Goal: Information Seeking & Learning: Understand process/instructions

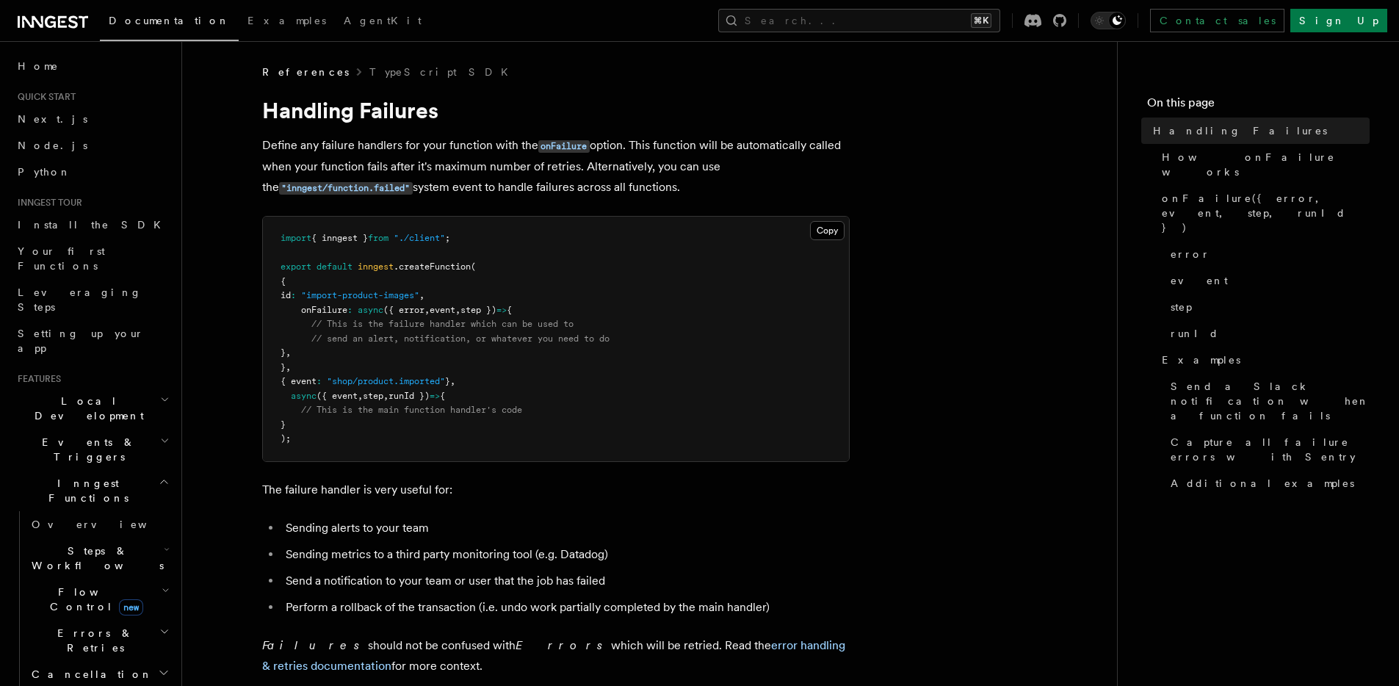
click at [407, 348] on pre "import { inngest } from "./client" ; export default inngest .createFunction ( {…" at bounding box center [556, 339] width 586 height 245
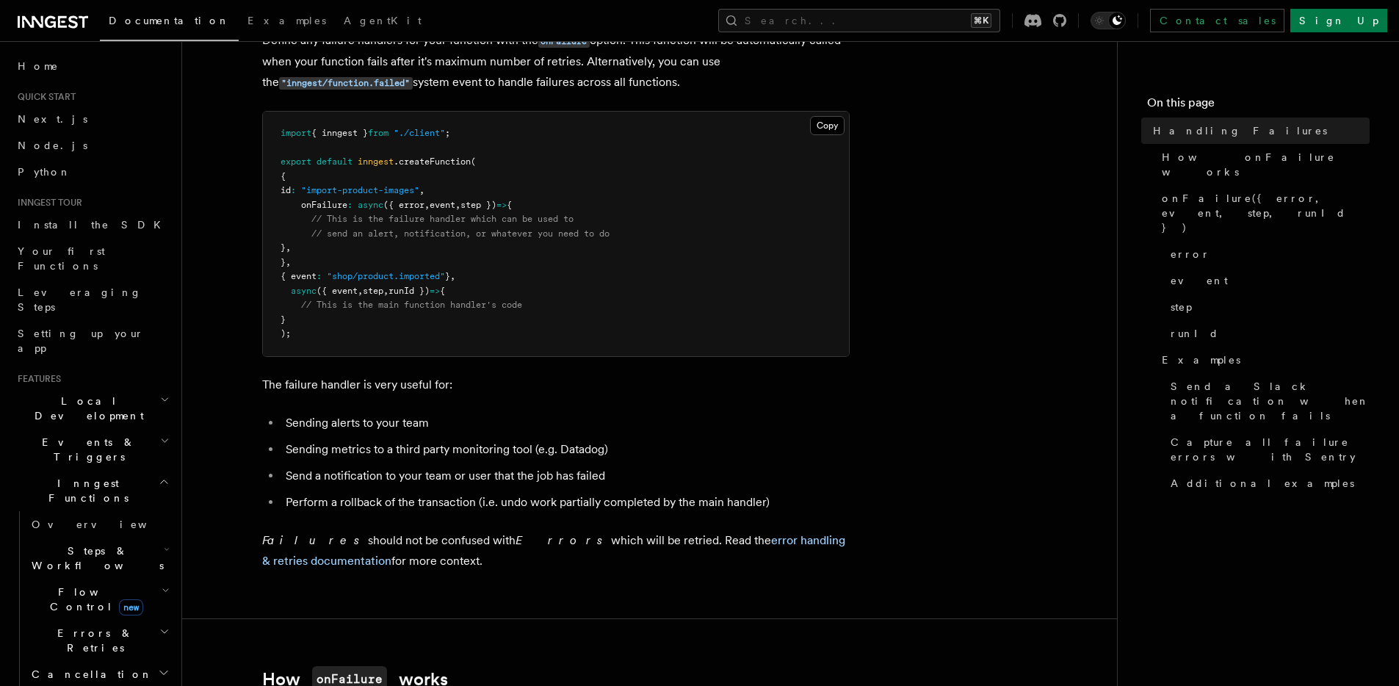
scroll to position [112, 0]
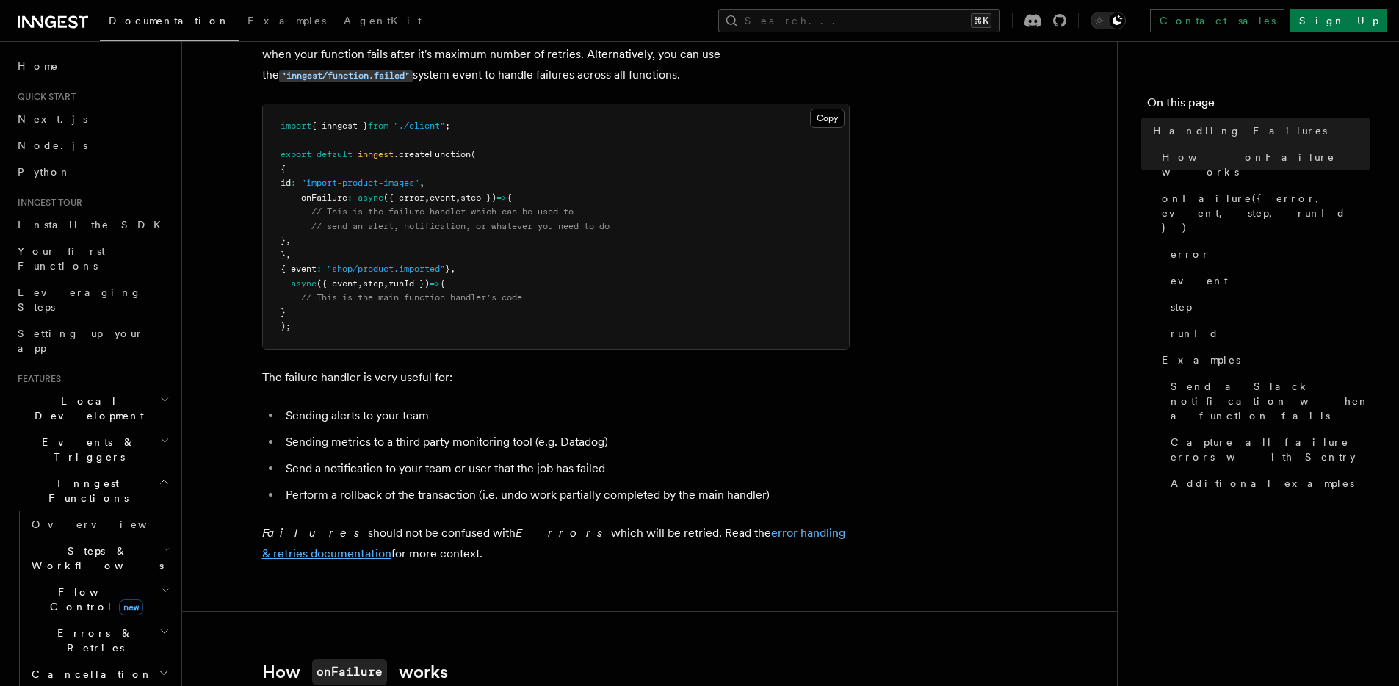
click at [666, 538] on link "error handling & retries documentation" at bounding box center [553, 543] width 583 height 35
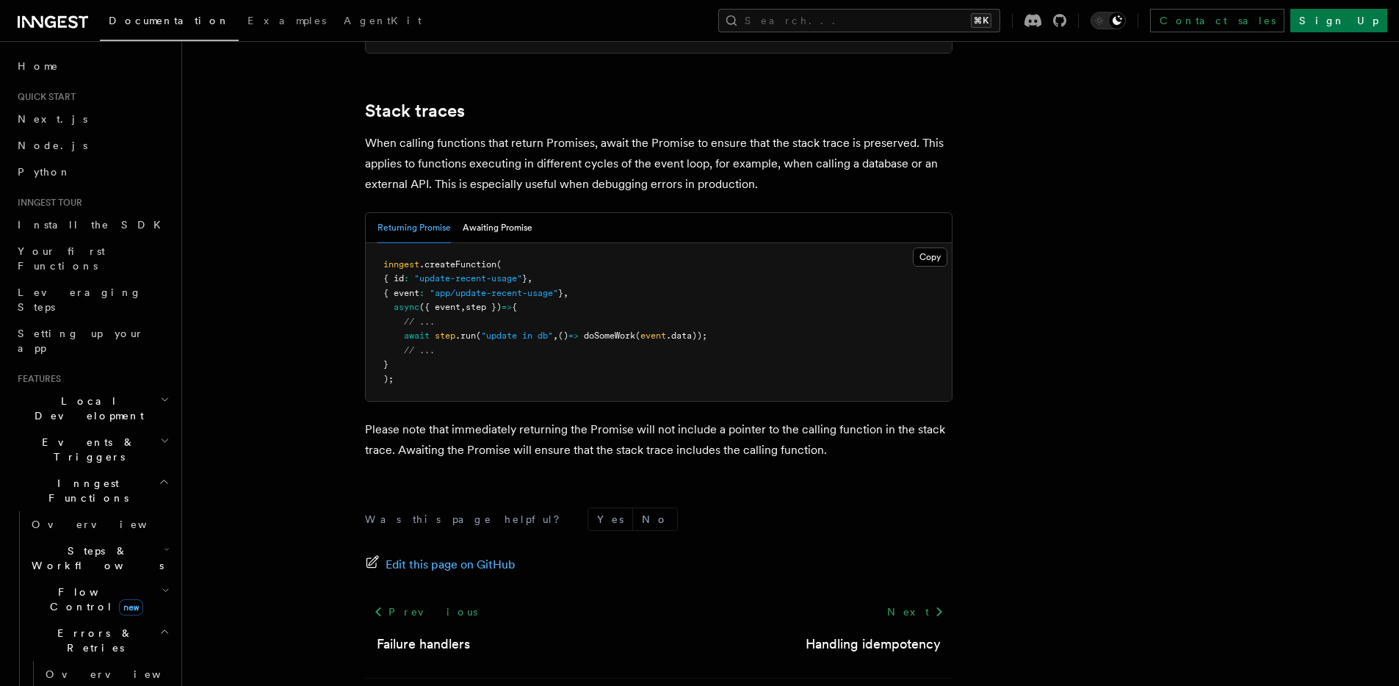
scroll to position [3280, 0]
click at [400, 597] on link "Previous" at bounding box center [425, 610] width 121 height 26
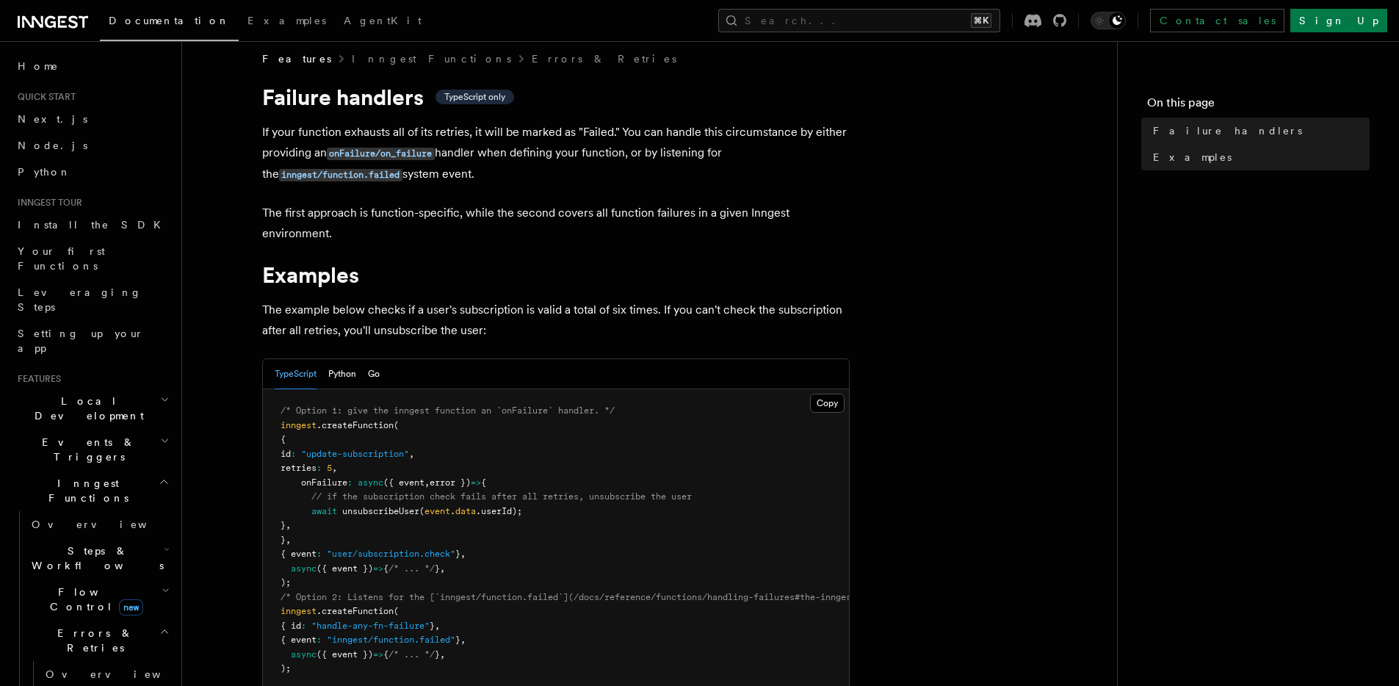
scroll to position [15, 0]
click at [980, 434] on article "Features Inngest Functions Errors & Retries Failure handlers TypeScript only If…" at bounding box center [650, 563] width 888 height 1027
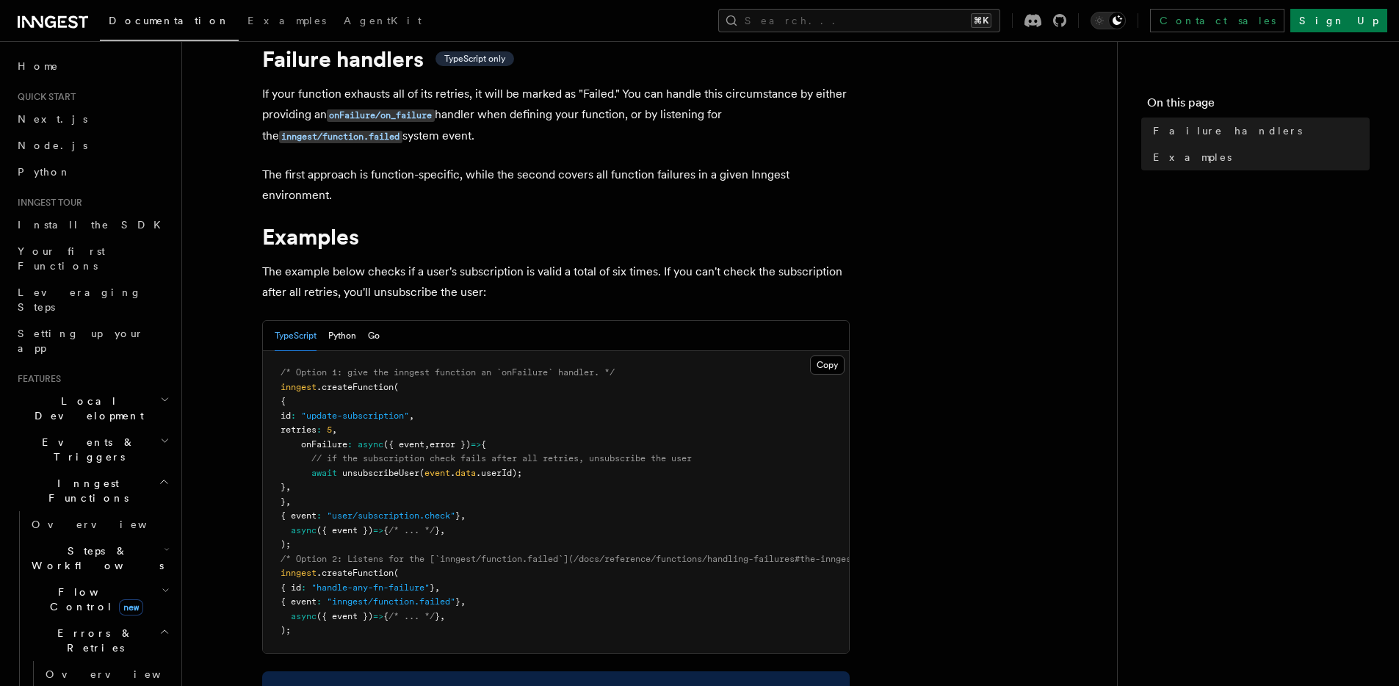
scroll to position [63, 0]
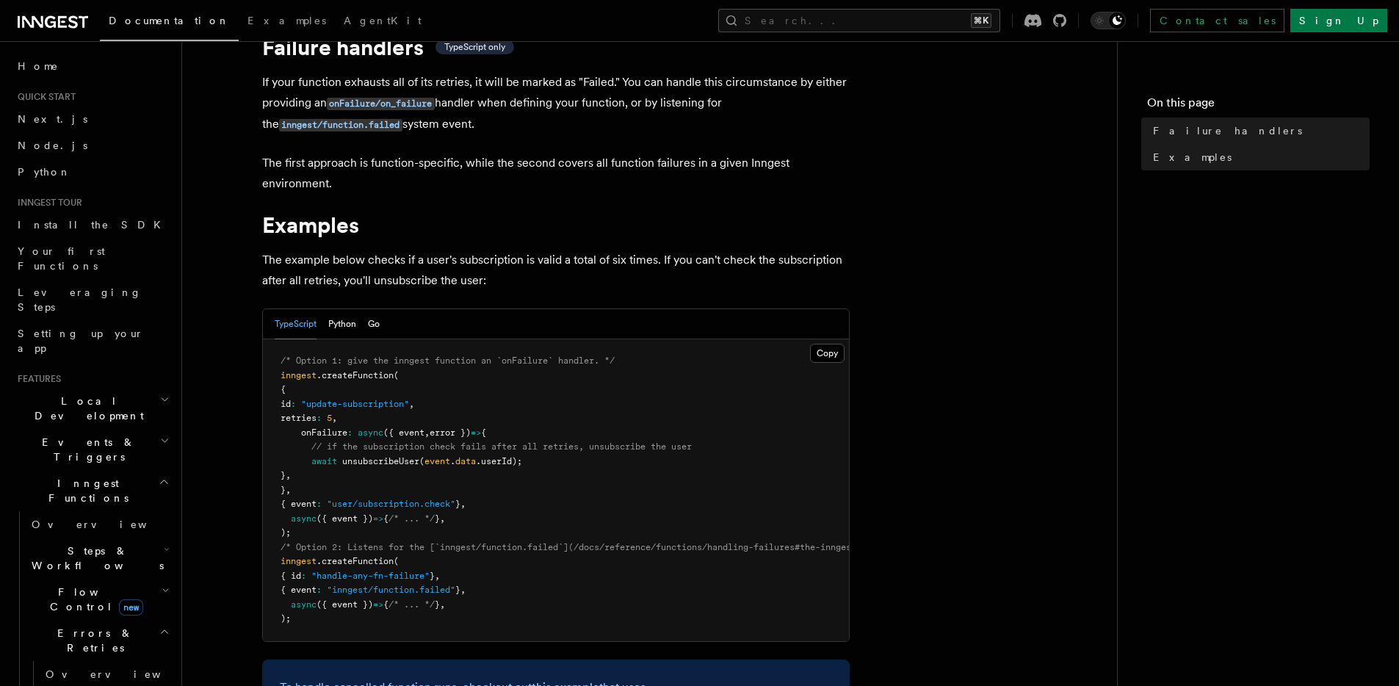
click at [1069, 288] on article "Features Inngest Functions Errors & Retries Failure handlers TypeScript only If…" at bounding box center [650, 514] width 888 height 1027
click at [919, 430] on article "Features Inngest Functions Errors & Retries Failure handlers TypeScript only If…" at bounding box center [650, 514] width 888 height 1027
